Goal: Task Accomplishment & Management: Complete application form

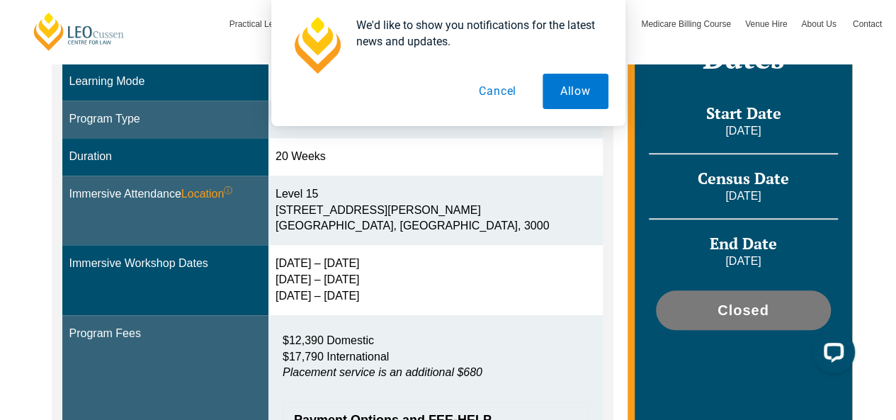
scroll to position [379, 0]
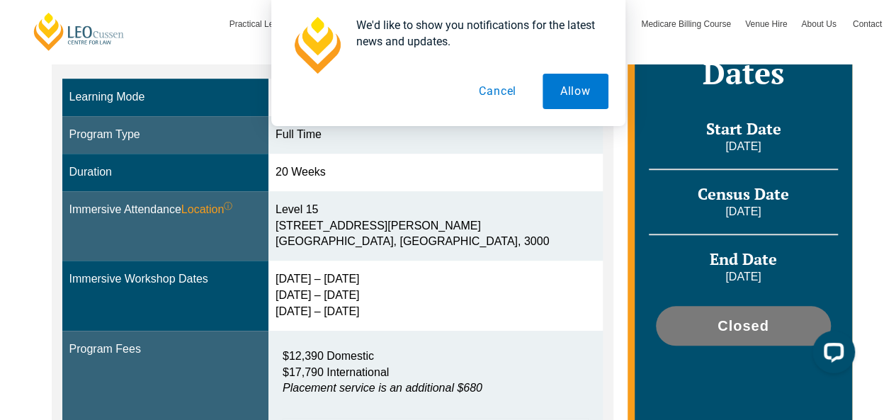
click at [431, 226] on div "Level 15 15 William Street Melbourne, Victoria, 3000" at bounding box center [435, 226] width 320 height 49
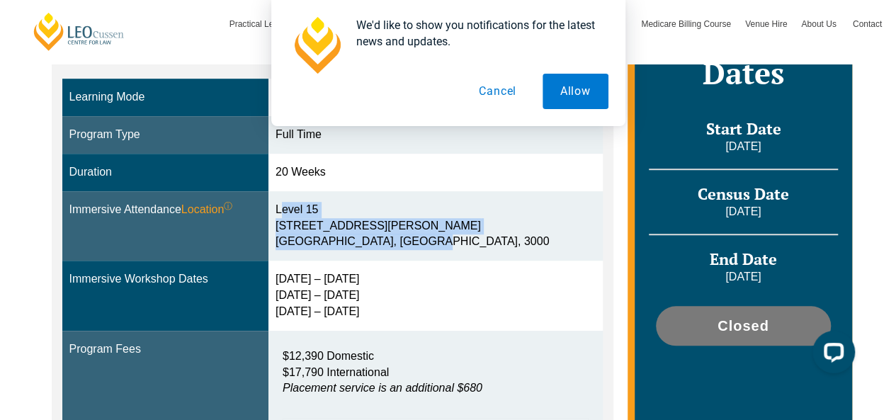
drag, startPoint x: 429, startPoint y: 242, endPoint x: 286, endPoint y: 206, distance: 147.5
click at [286, 206] on td "Level 15 15 William Street Melbourne, Victoria, 3000" at bounding box center [435, 226] width 334 height 70
copy div "Level 15 15 William Street Melbourne, Victoria, 3000"
